Goal: Information Seeking & Learning: Learn about a topic

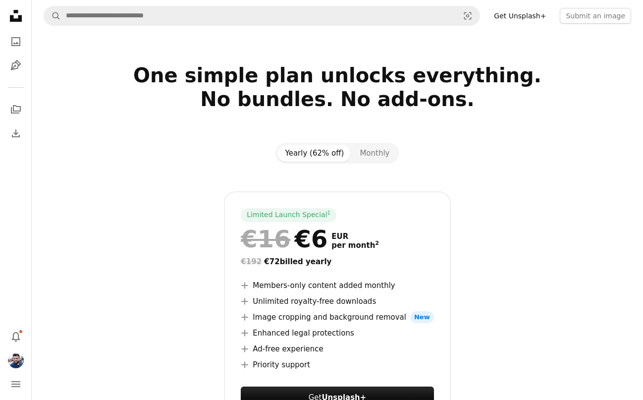
click at [17, 19] on icon at bounding box center [16, 16] width 12 height 12
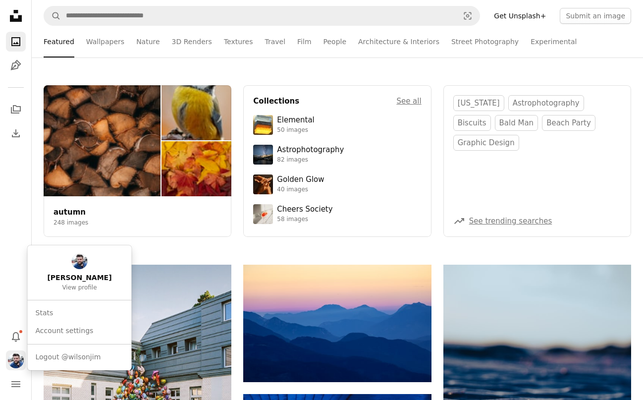
click at [14, 360] on img "Profile" at bounding box center [16, 360] width 16 height 16
click at [52, 309] on link "Stats" at bounding box center [80, 313] width 96 height 18
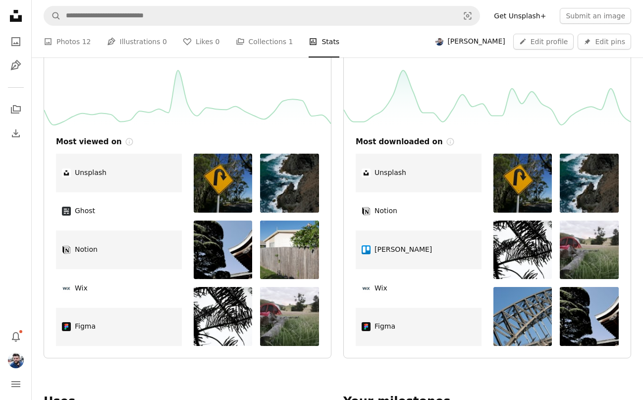
scroll to position [327, 0]
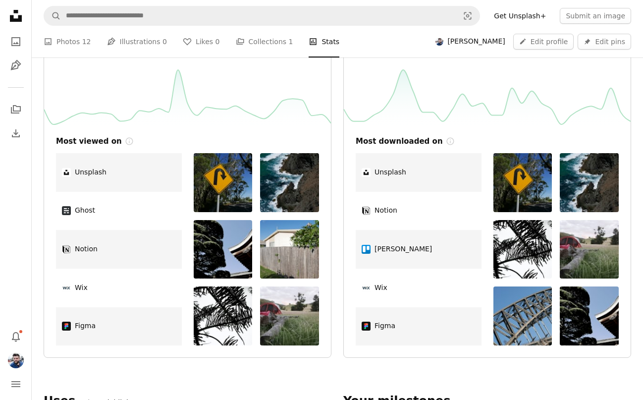
click at [296, 178] on img at bounding box center [289, 182] width 59 height 59
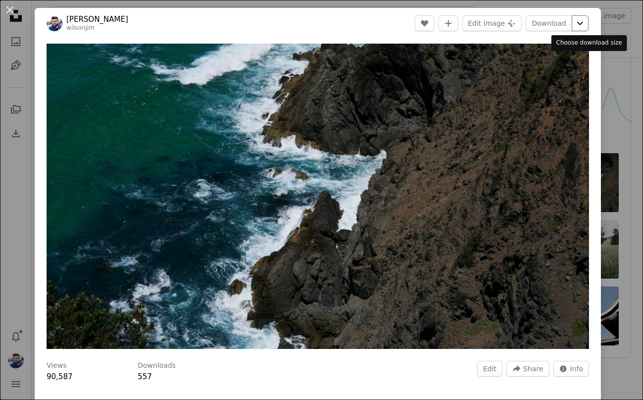
click at [588, 20] on icon "Chevron down" at bounding box center [581, 23] width 16 height 12
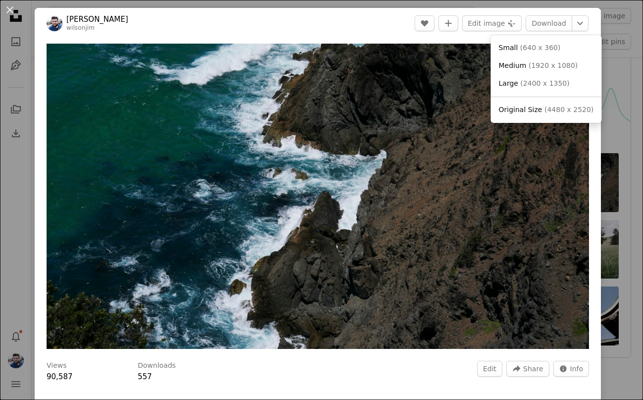
click at [599, 17] on dialog "An X shape [PERSON_NAME] Edit A heart A plus sign Edit image Plus sign for Unsp…" at bounding box center [321, 200] width 643 height 400
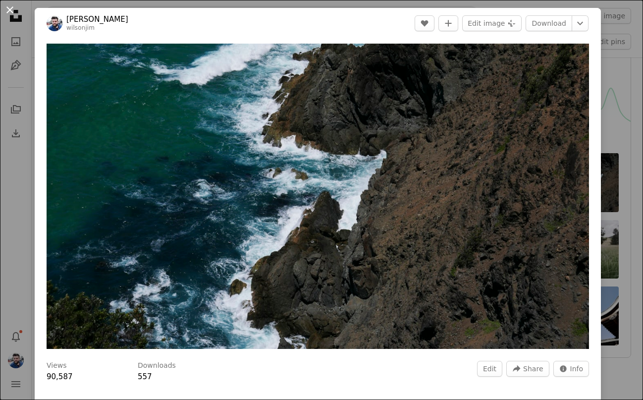
click at [9, 9] on button "An X shape" at bounding box center [10, 10] width 12 height 12
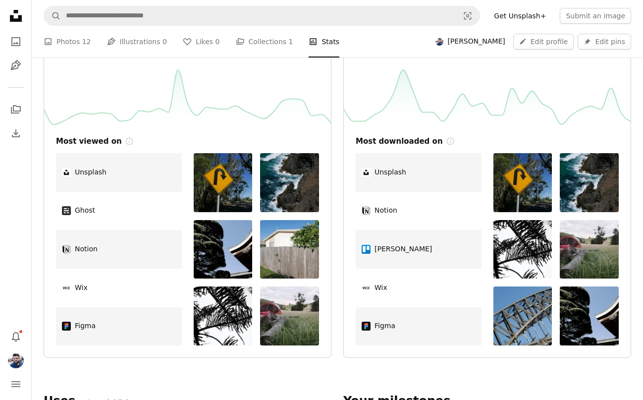
click at [229, 254] on img at bounding box center [223, 249] width 59 height 59
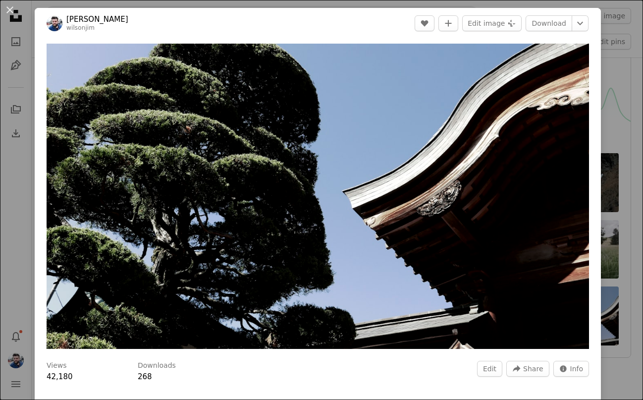
click at [586, 3] on div "An X shape [PERSON_NAME] Edit A heart A plus sign Edit image Plus sign for Unsp…" at bounding box center [321, 200] width 643 height 400
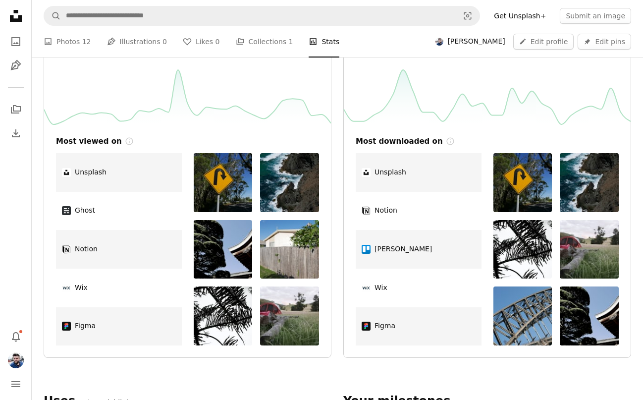
click at [283, 261] on img at bounding box center [289, 249] width 59 height 59
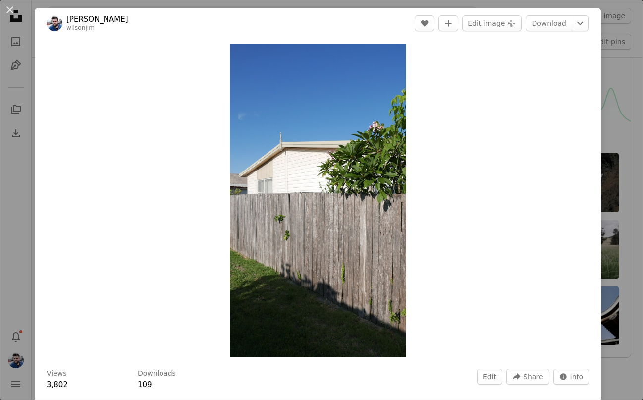
click at [625, 61] on div "An X shape [PERSON_NAME] Edit A heart A plus sign Edit image Plus sign for Unsp…" at bounding box center [321, 200] width 643 height 400
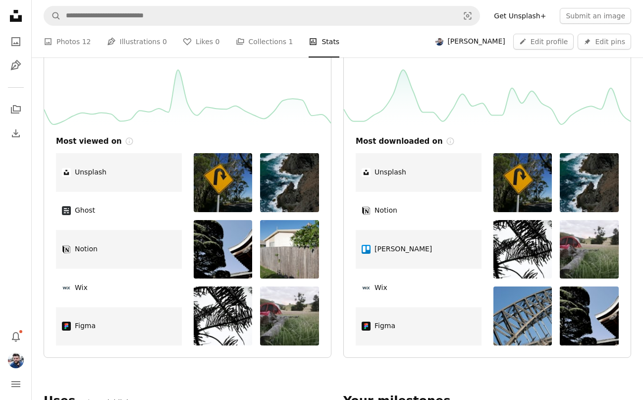
click at [214, 312] on img at bounding box center [223, 316] width 59 height 59
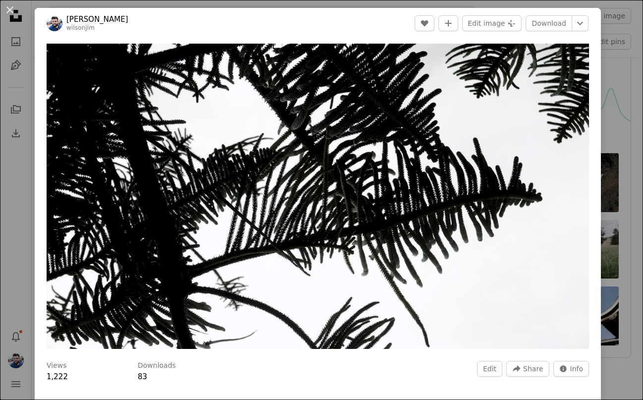
click at [635, 27] on div "An X shape [PERSON_NAME] Edit A heart A plus sign Edit image Plus sign for Unsp…" at bounding box center [321, 200] width 643 height 400
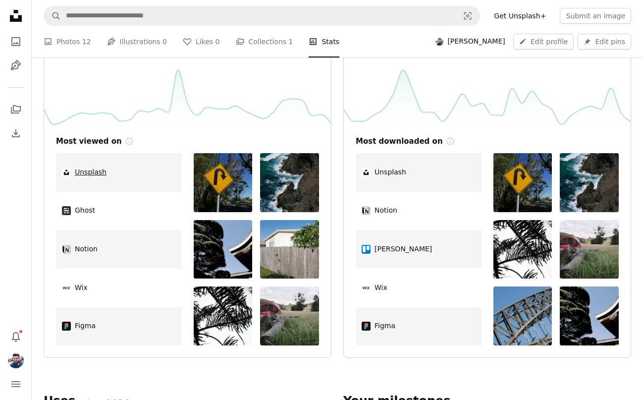
click at [100, 170] on link "Unsplash" at bounding box center [119, 172] width 126 height 39
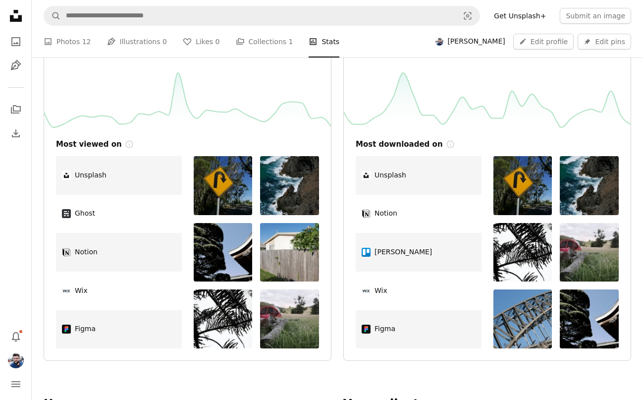
scroll to position [130, 0]
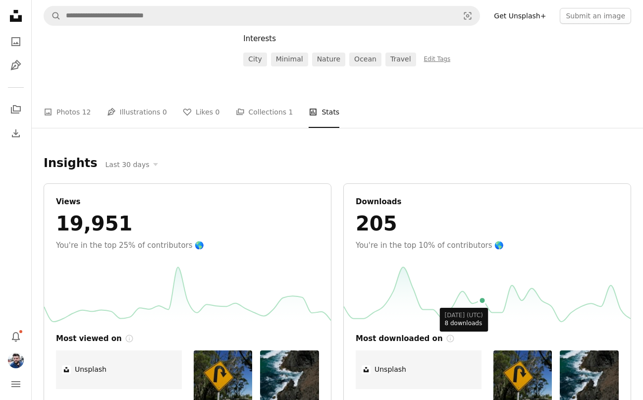
click at [483, 262] on rect at bounding box center [482, 295] width 9 height 67
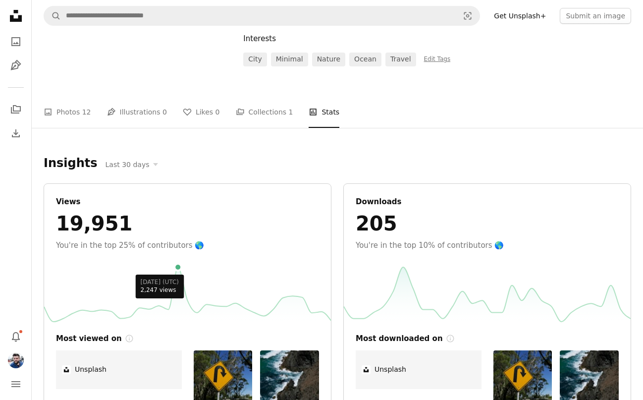
click at [179, 270] on circle at bounding box center [178, 267] width 7 height 7
click at [178, 267] on circle at bounding box center [178, 267] width 7 height 7
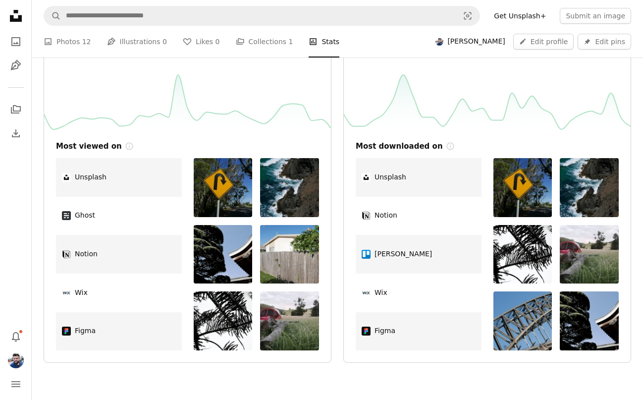
scroll to position [326, 0]
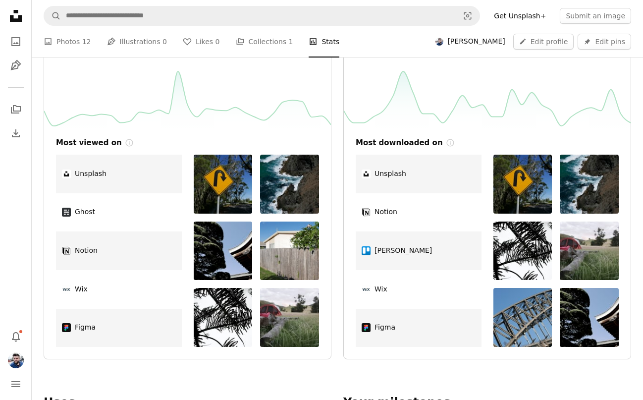
click at [213, 185] on img at bounding box center [223, 184] width 59 height 59
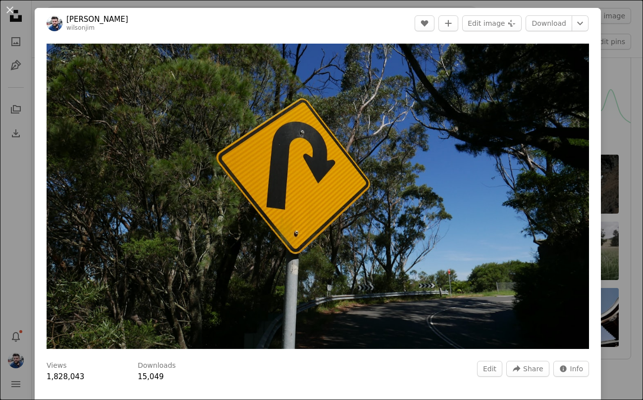
click at [635, 27] on div "An X shape [PERSON_NAME] Edit A heart A plus sign Edit image Plus sign for Unsp…" at bounding box center [321, 200] width 643 height 400
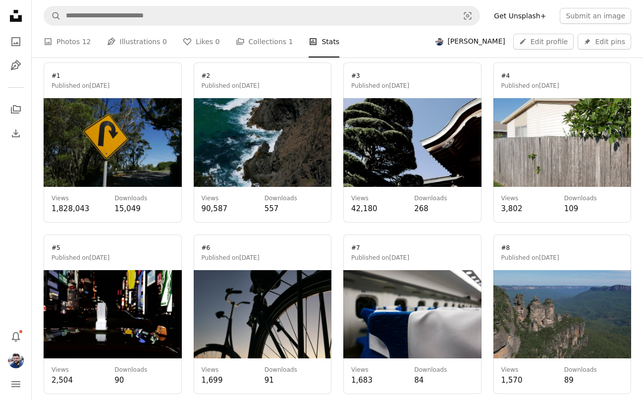
scroll to position [965, 0]
